Goal: Task Accomplishment & Management: Manage account settings

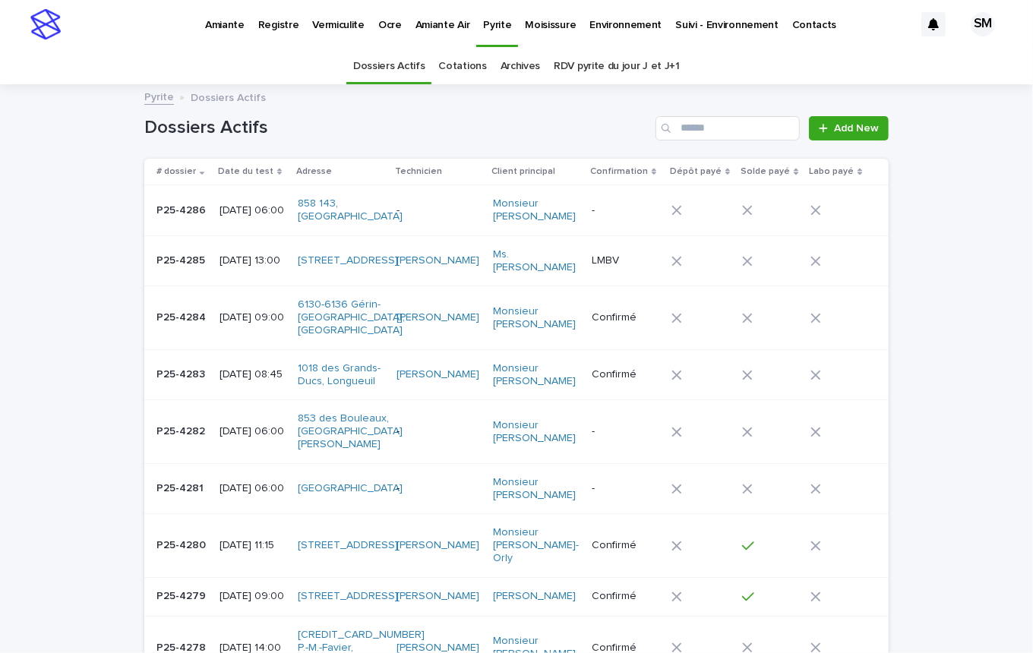
click at [608, 32] on link "Environnement" at bounding box center [625, 23] width 86 height 47
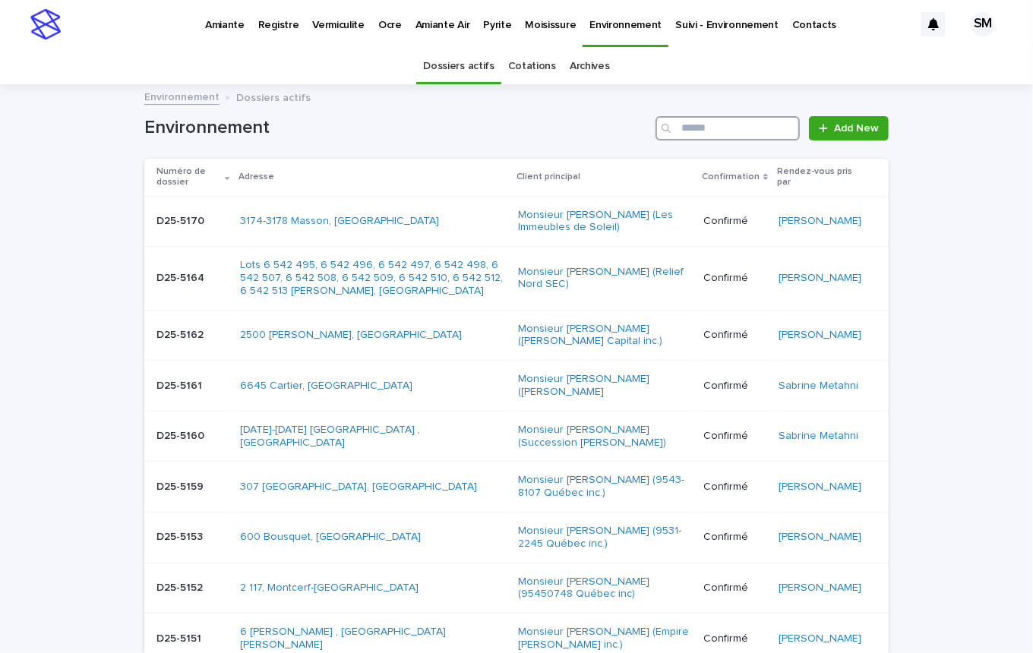
drag, startPoint x: 693, startPoint y: 115, endPoint x: 684, endPoint y: 135, distance: 22.4
click at [684, 135] on div "Environnement Add New" at bounding box center [516, 122] width 744 height 73
click at [684, 135] on input "Search" at bounding box center [727, 128] width 144 height 24
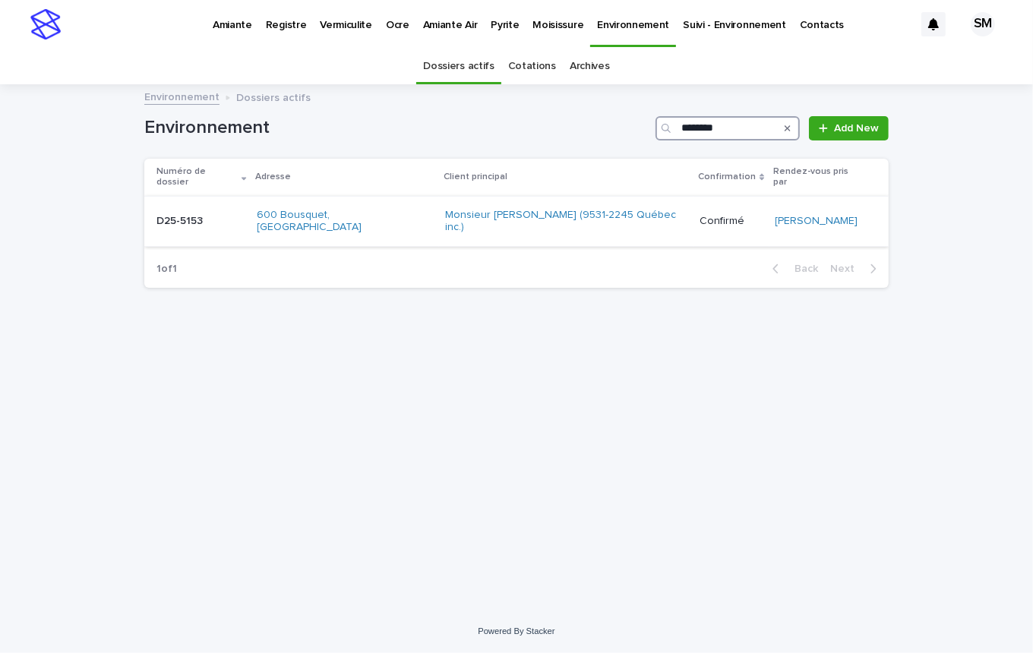
type input "********"
click at [178, 216] on div "D25-5153 D25-5153" at bounding box center [200, 221] width 89 height 25
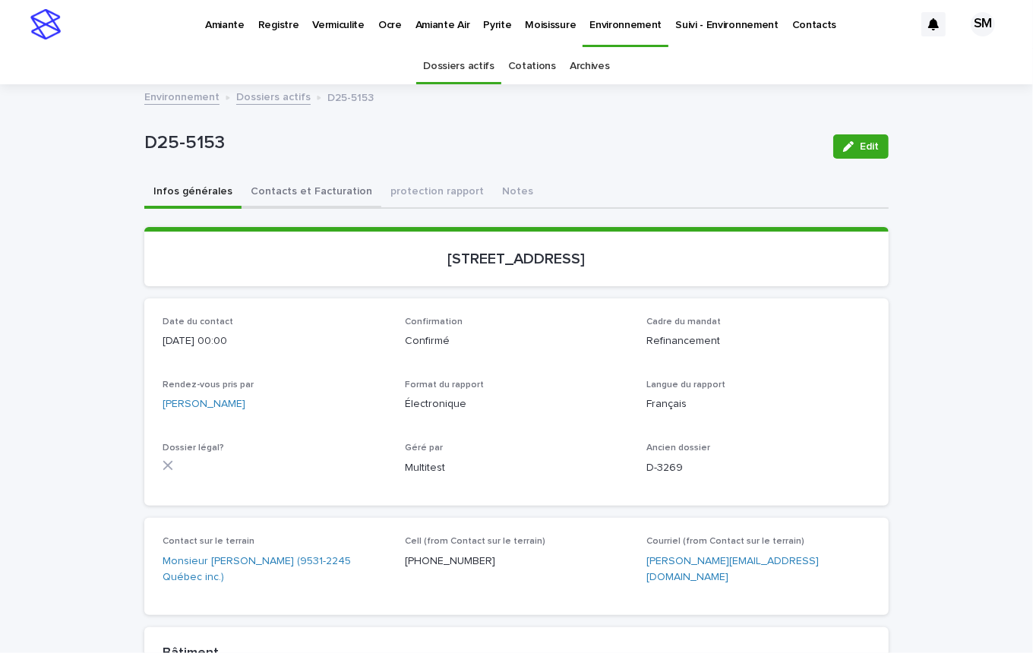
click at [285, 180] on button "Contacts et Facturation" at bounding box center [311, 193] width 140 height 32
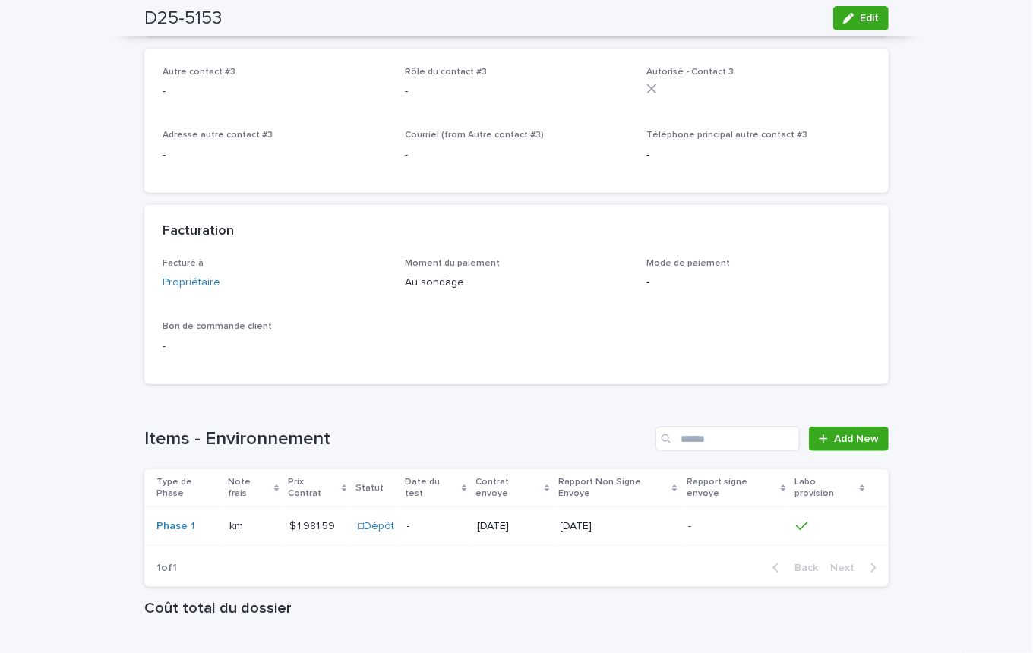
scroll to position [980, 0]
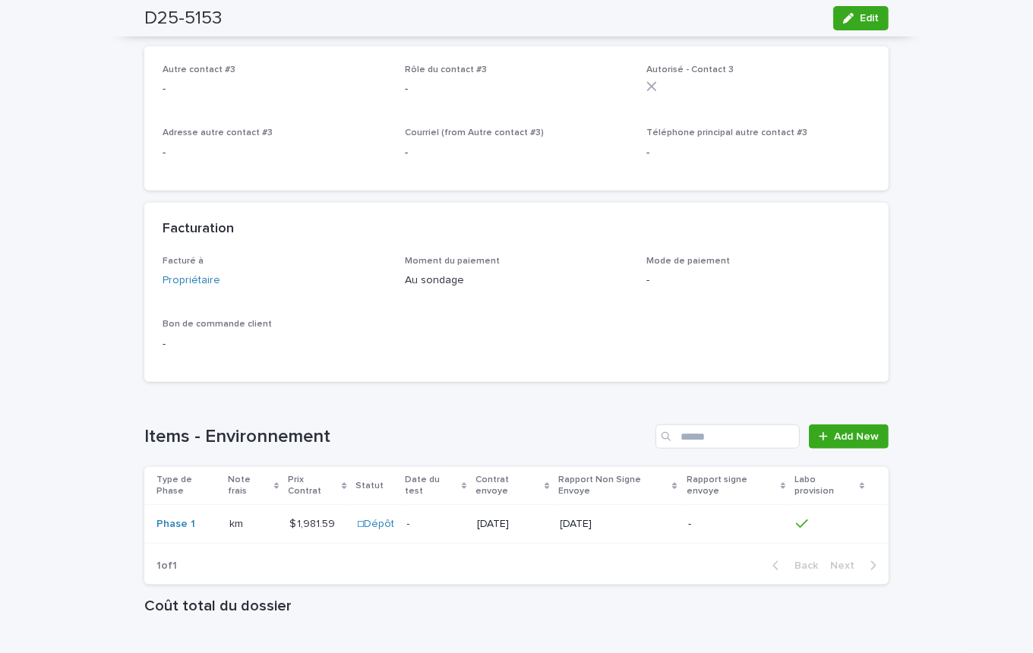
click at [209, 505] on td "Phase 1" at bounding box center [183, 524] width 79 height 39
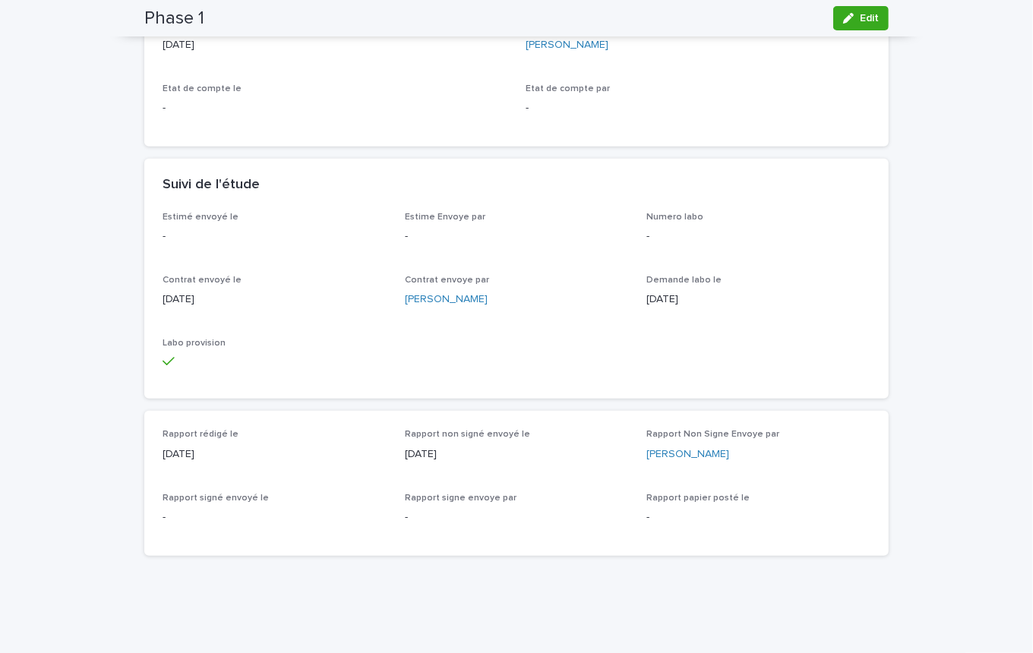
scroll to position [518, 0]
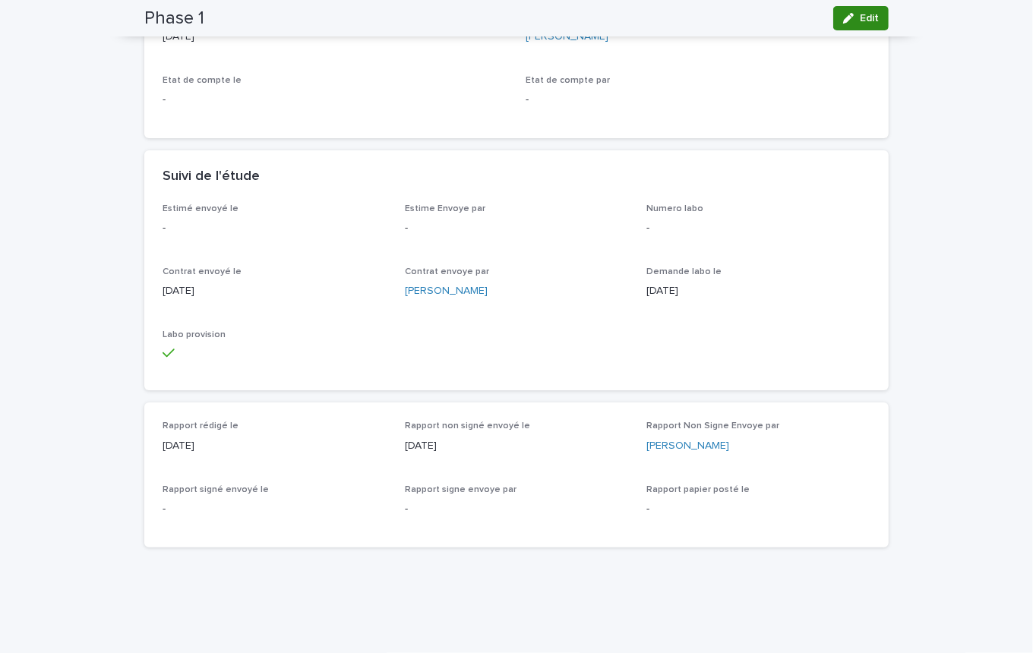
click at [848, 14] on div "button" at bounding box center [851, 18] width 17 height 11
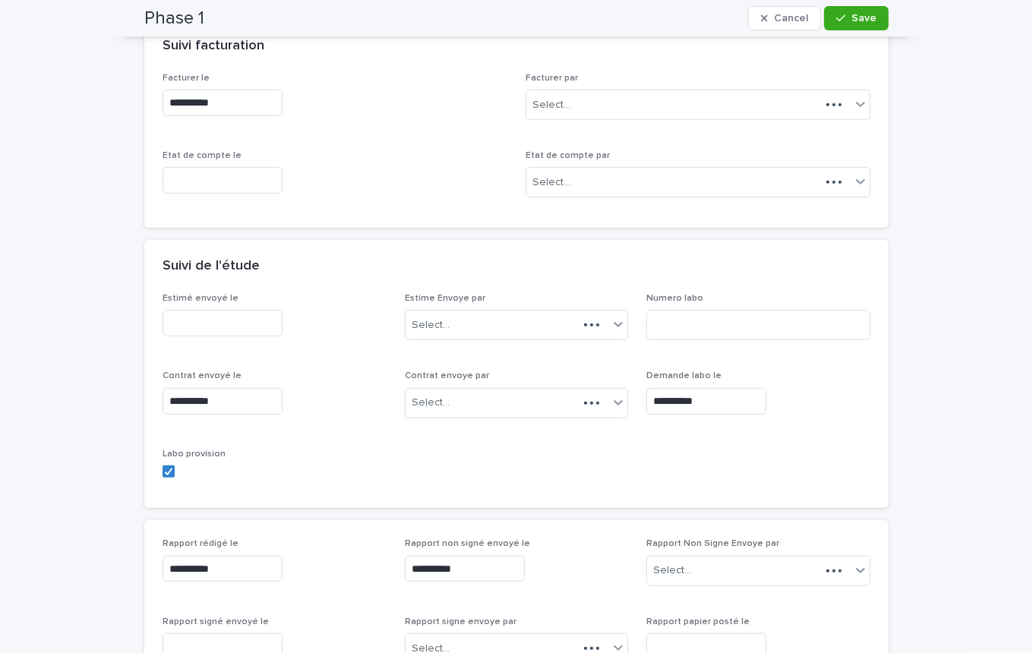
scroll to position [592, 0]
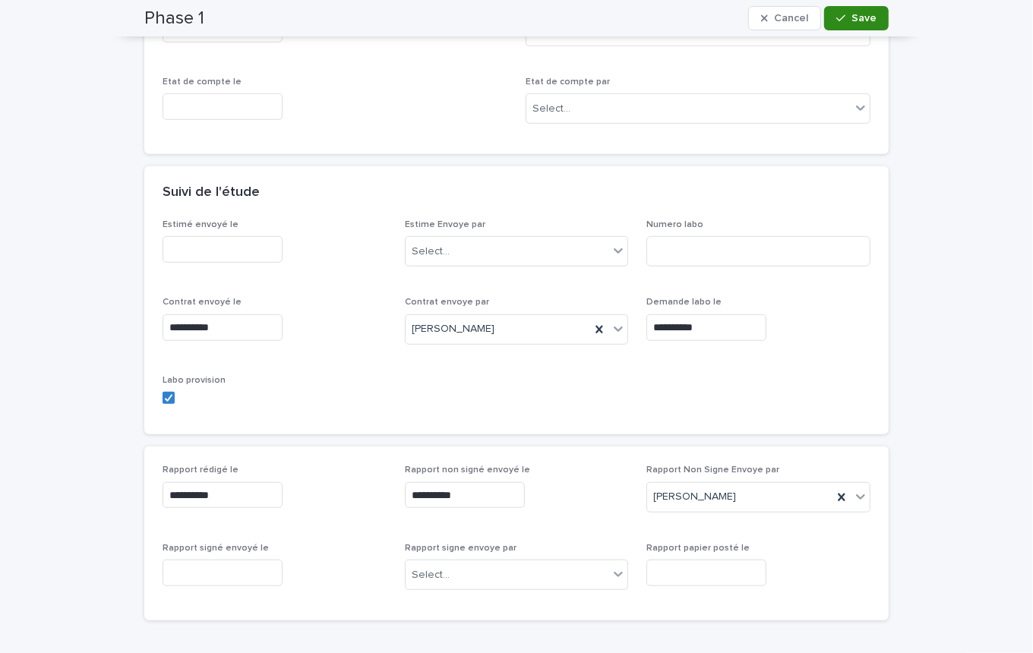
click at [836, 13] on icon "button" at bounding box center [840, 18] width 9 height 11
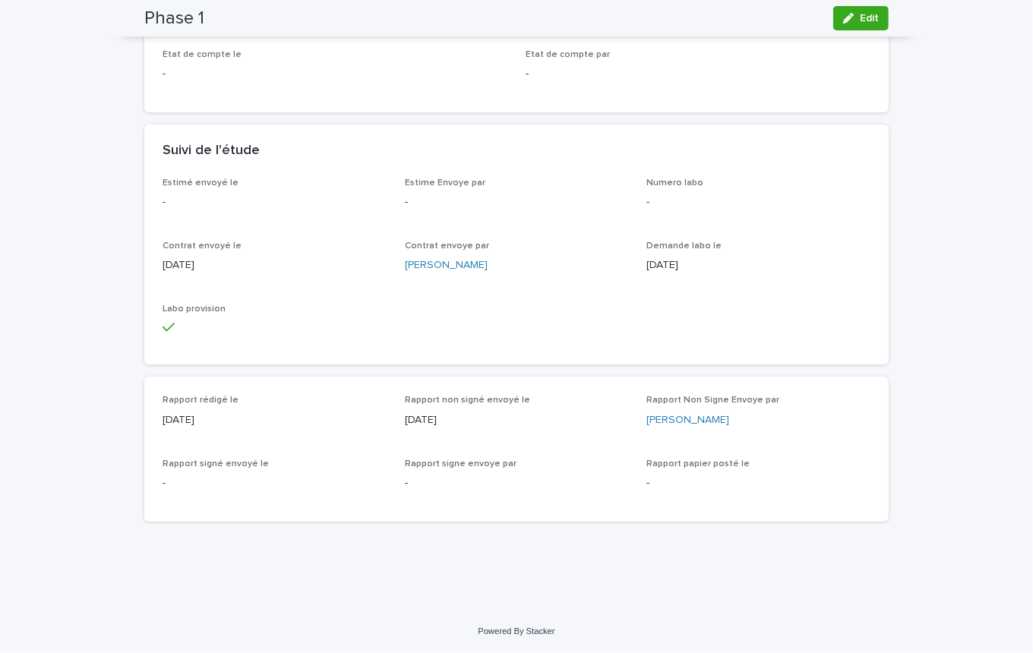
scroll to position [518, 0]
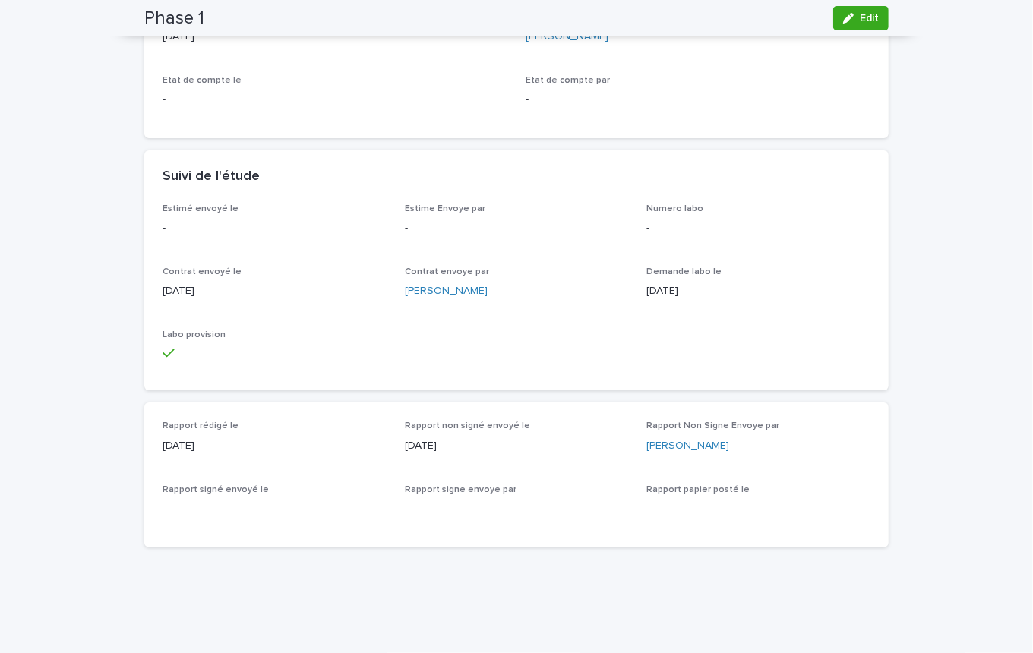
click at [827, 12] on div "Edit" at bounding box center [858, 18] width 62 height 24
click at [874, 27] on button "Edit" at bounding box center [860, 18] width 55 height 24
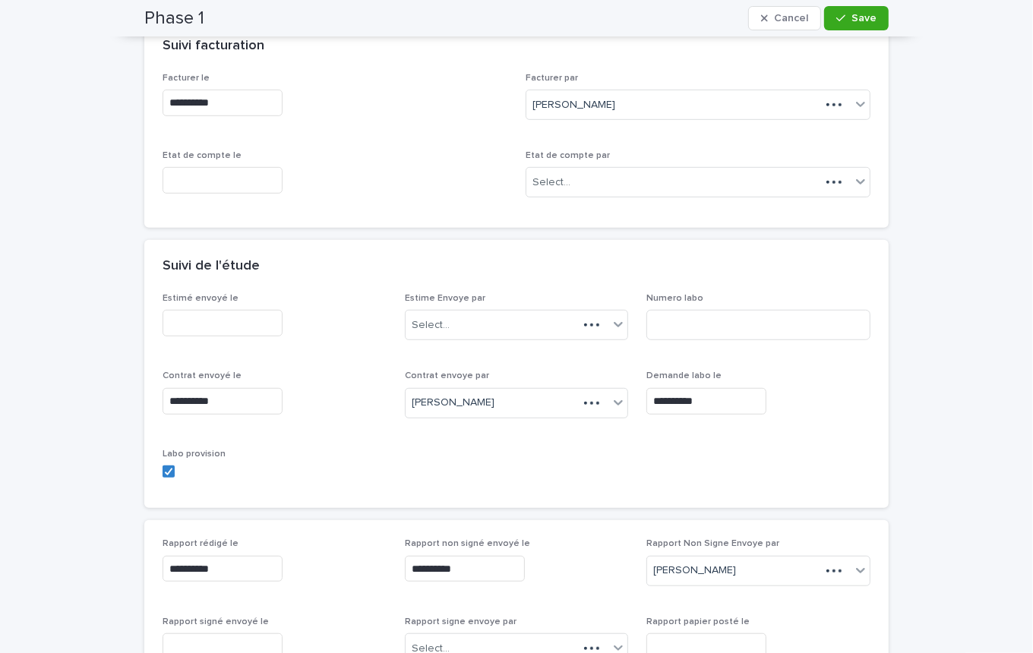
scroll to position [592, 0]
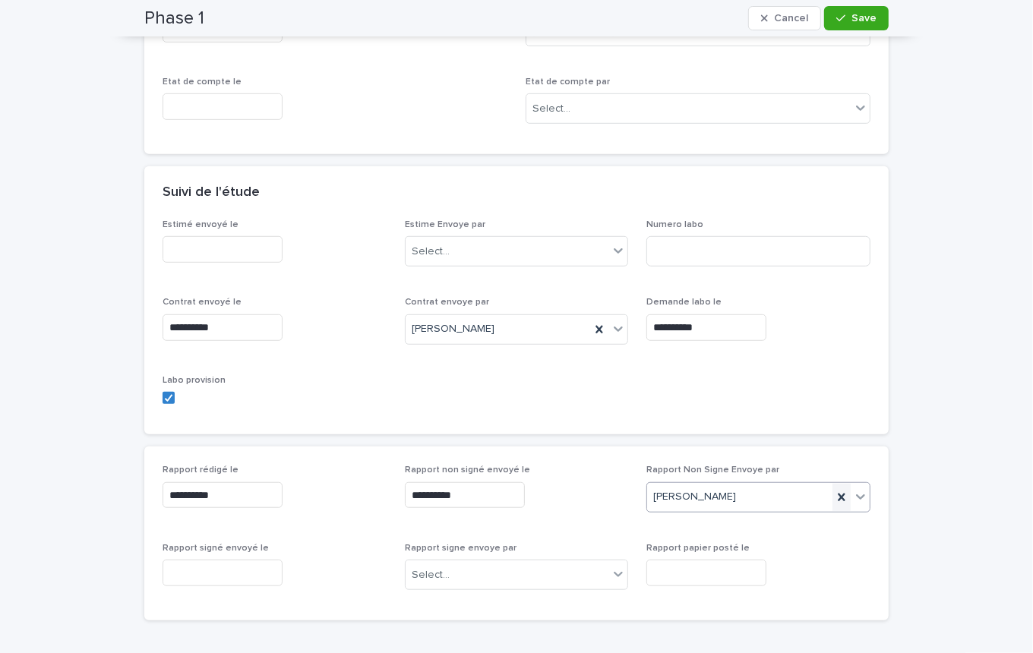
click at [834, 502] on icon at bounding box center [841, 497] width 15 height 15
type input "**"
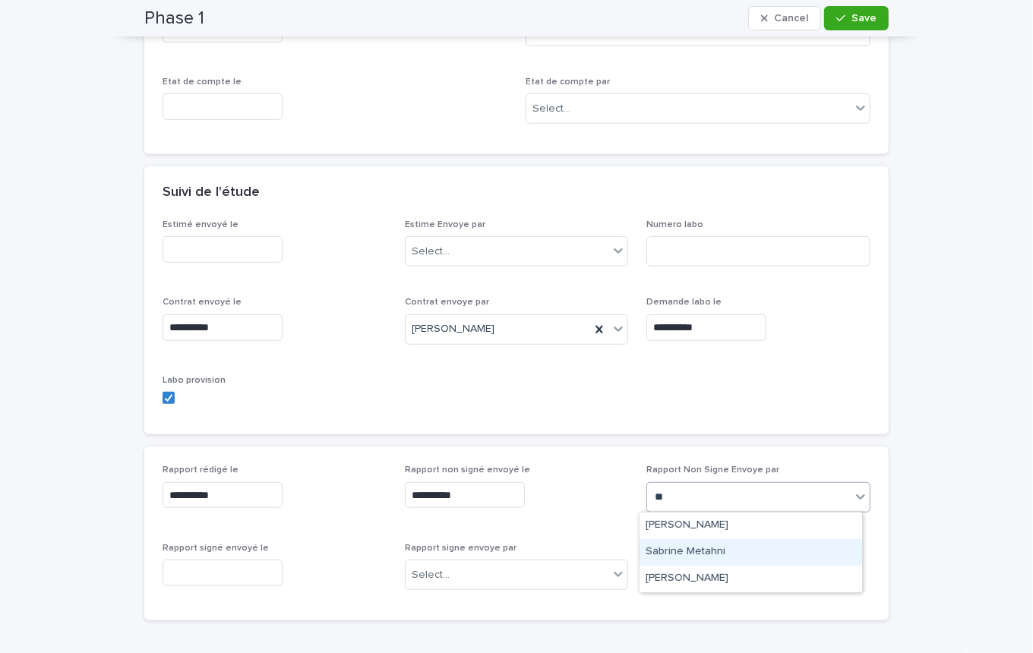
click at [696, 548] on div "Sabrine Metahni" at bounding box center [750, 552] width 222 height 27
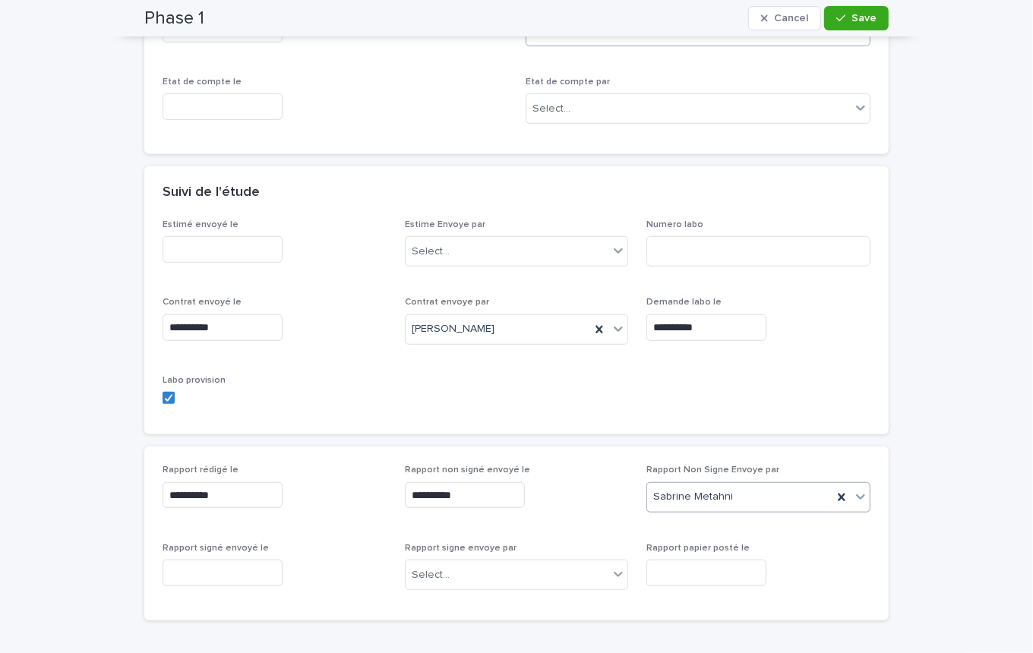
click at [851, 38] on div at bounding box center [860, 30] width 18 height 27
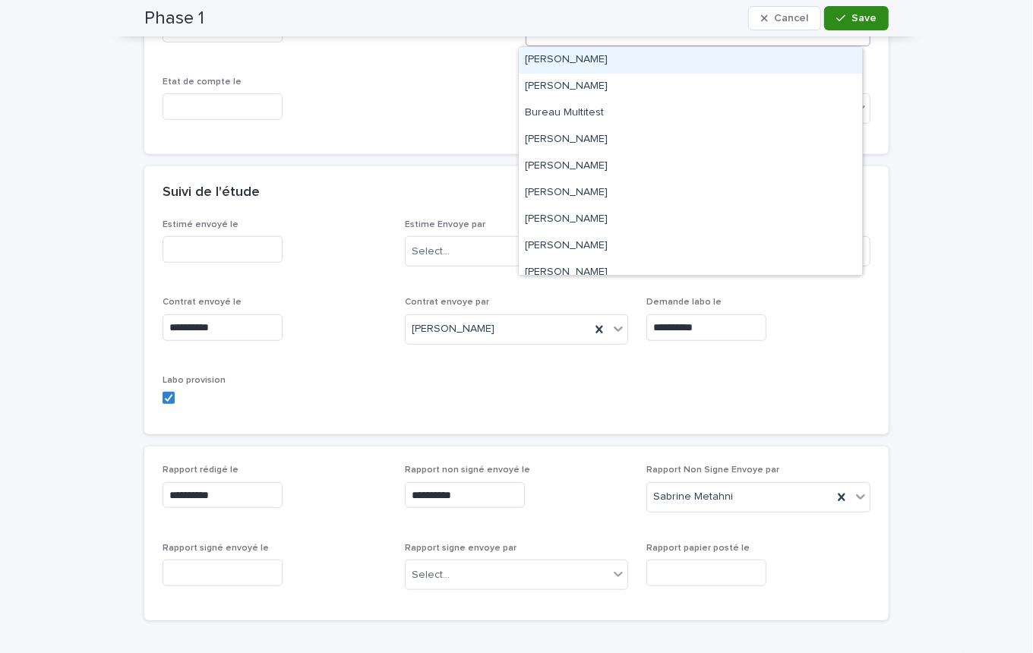
click at [854, 14] on span "Save" at bounding box center [863, 18] width 25 height 11
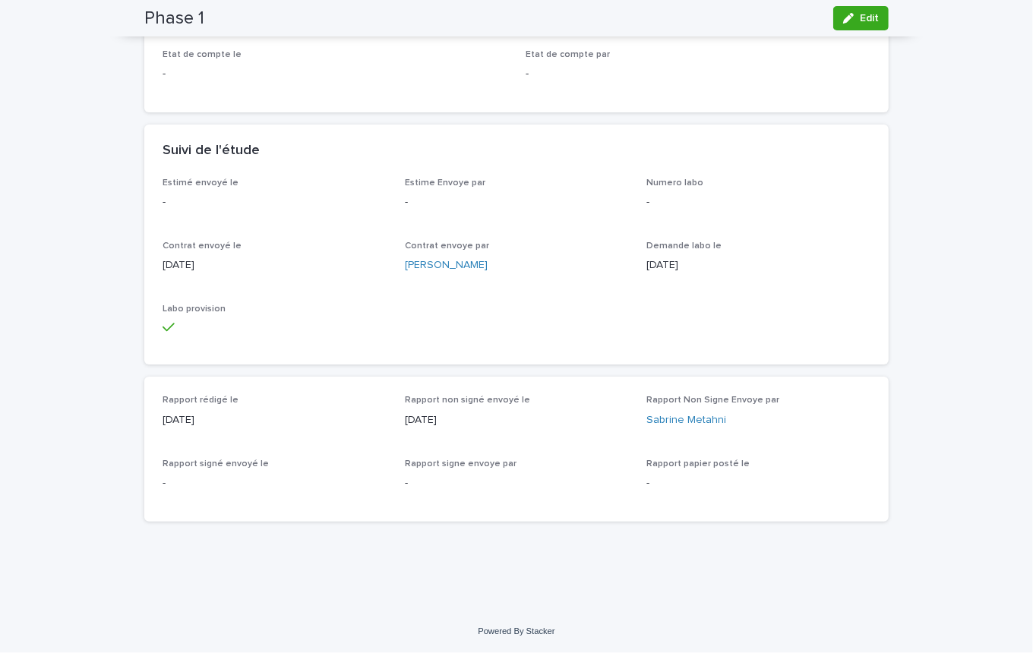
scroll to position [518, 0]
